Goal: Information Seeking & Learning: Learn about a topic

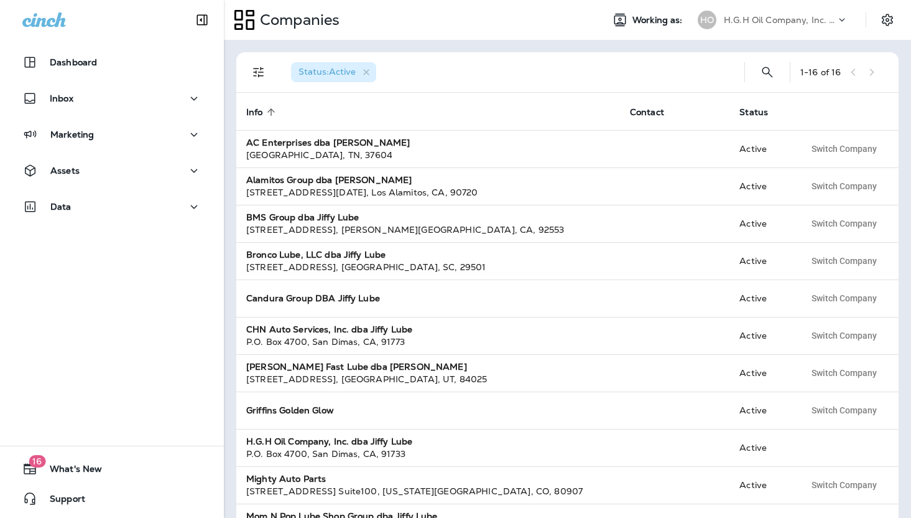
click at [836, 22] on p "H.G.H Oil Company, Inc. dba Jiffy Lube" at bounding box center [780, 20] width 112 height 10
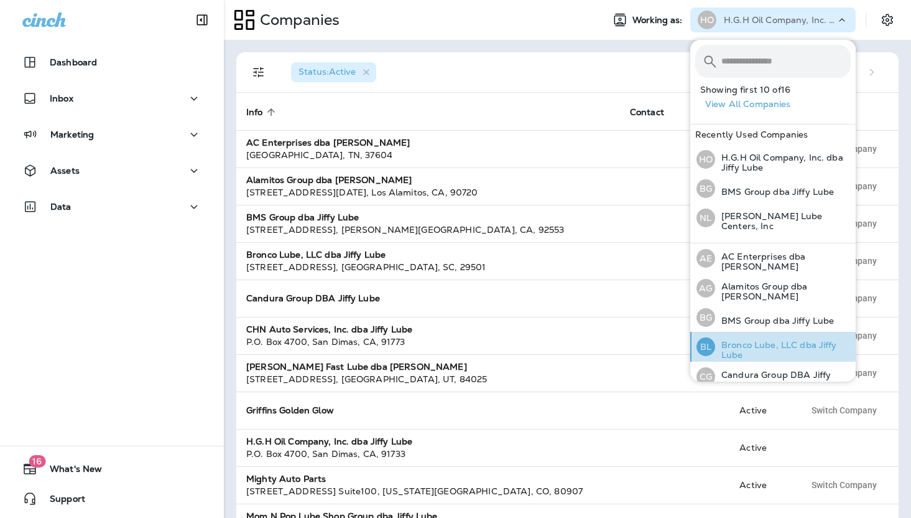
click at [776, 340] on p "Bronco Lube, LLC dba Jiffy Lube" at bounding box center [783, 350] width 136 height 20
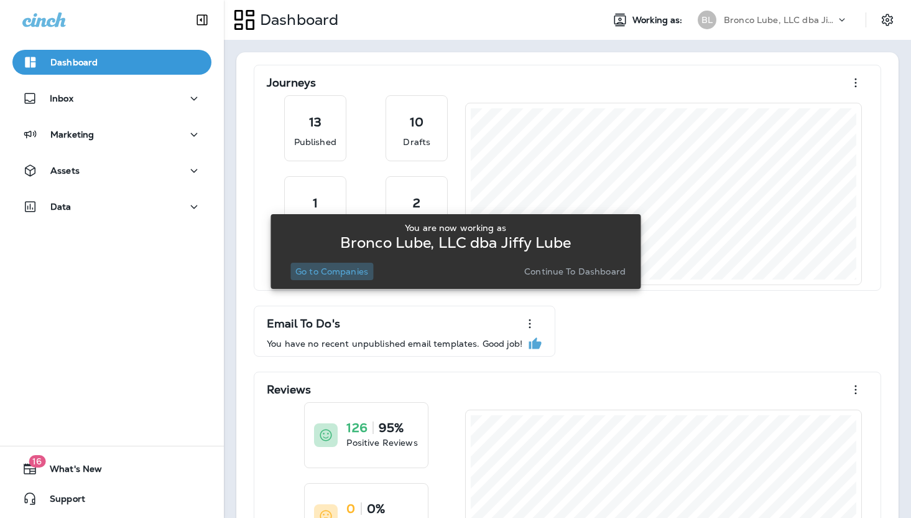
click at [313, 268] on p "Go to Companies" at bounding box center [332, 271] width 73 height 10
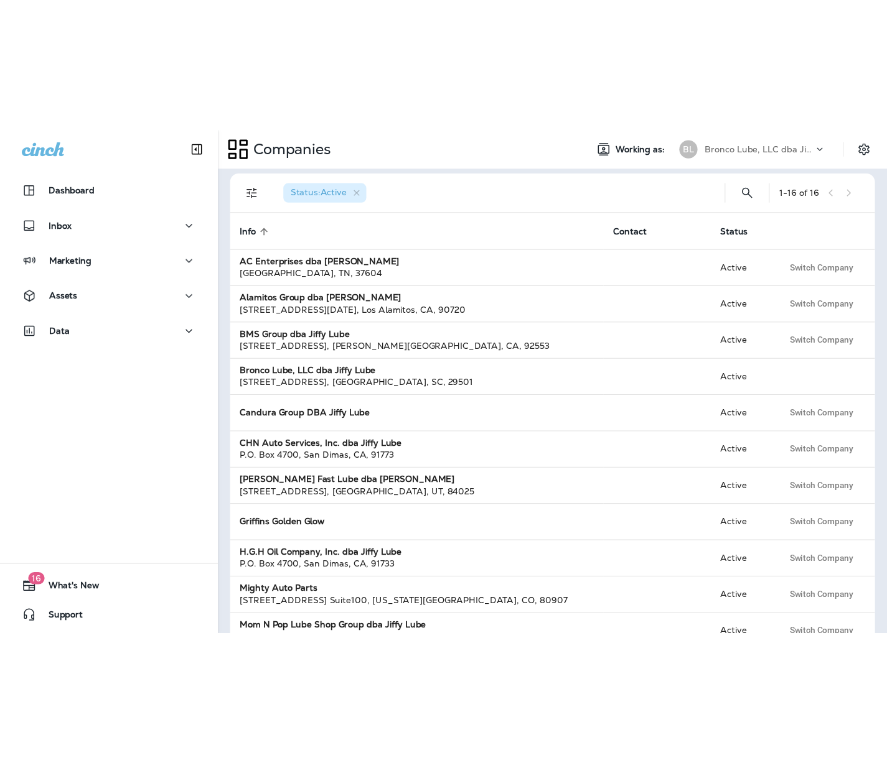
scroll to position [5, 0]
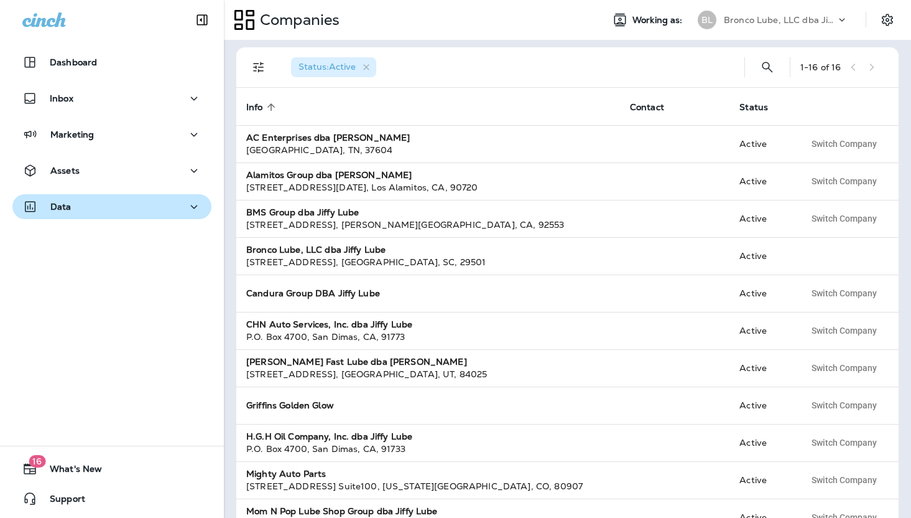
click at [101, 194] on button "Data" at bounding box center [111, 206] width 199 height 25
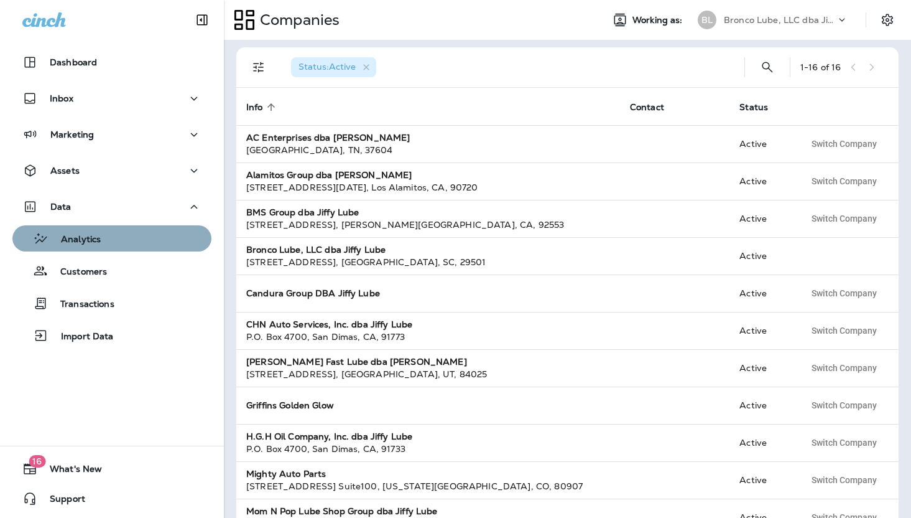
click at [101, 249] on button "Analytics" at bounding box center [111, 238] width 199 height 26
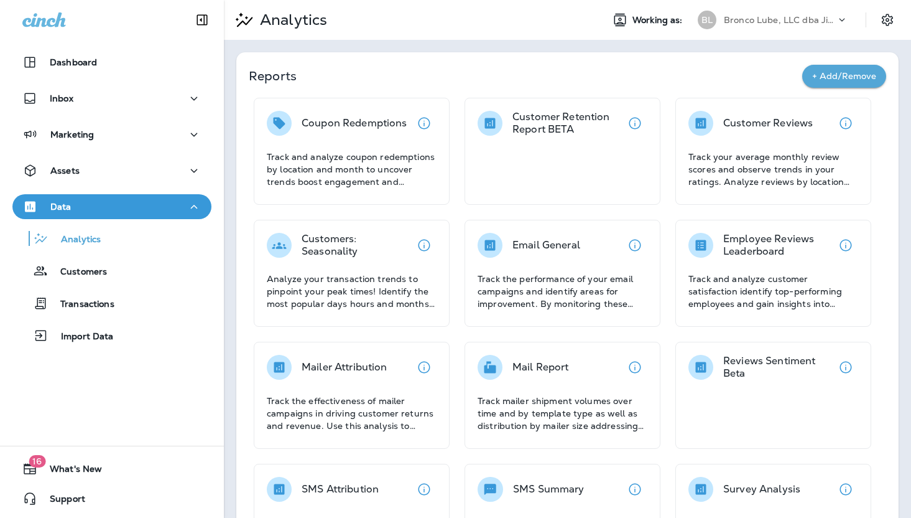
click at [669, 57] on div "Reports + Add/Remove Coupon Redemptions Track and analyze coupon redemptions by…" at bounding box center [567, 378] width 663 height 653
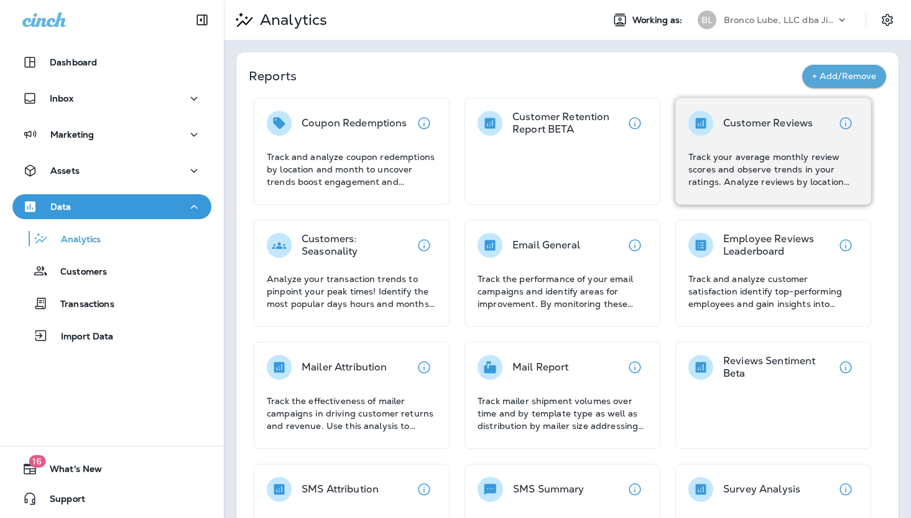
click at [826, 147] on div "Customer Reviews Track your average monthly review scores and observe trends in…" at bounding box center [774, 149] width 170 height 77
